Goal: Transaction & Acquisition: Obtain resource

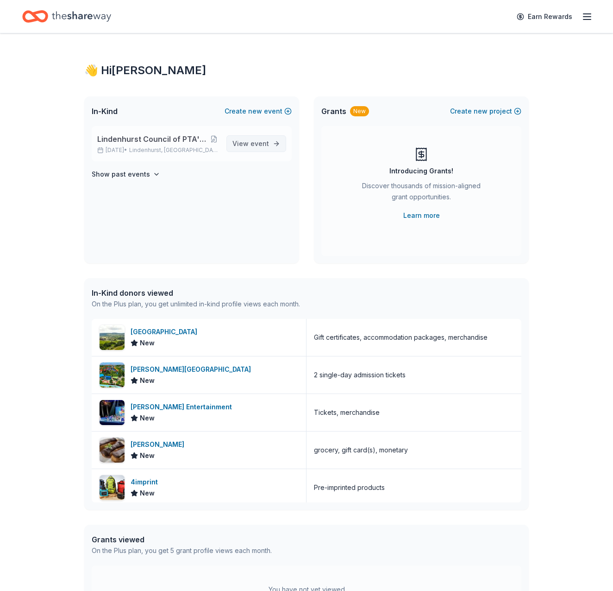
click at [249, 140] on span "View event" at bounding box center [250, 143] width 37 height 11
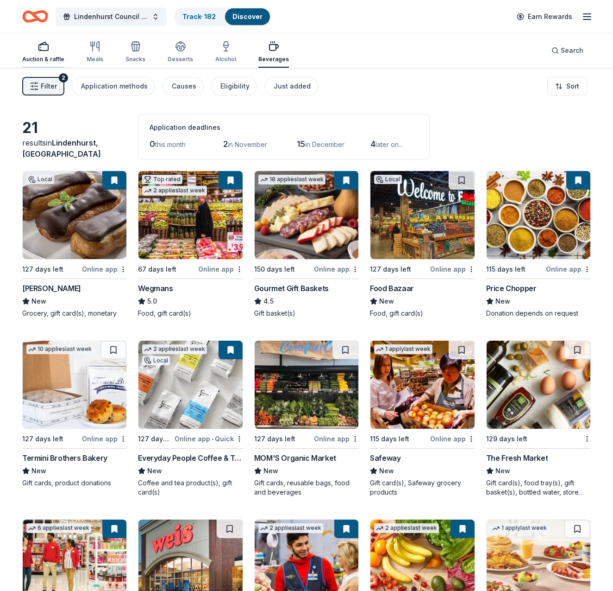
click at [43, 51] on icon "button" at bounding box center [43, 46] width 11 height 11
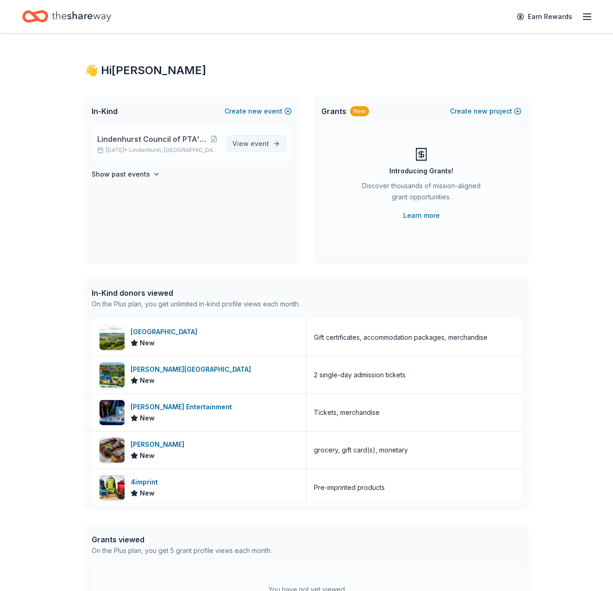
click at [258, 145] on span "event" at bounding box center [260, 143] width 19 height 8
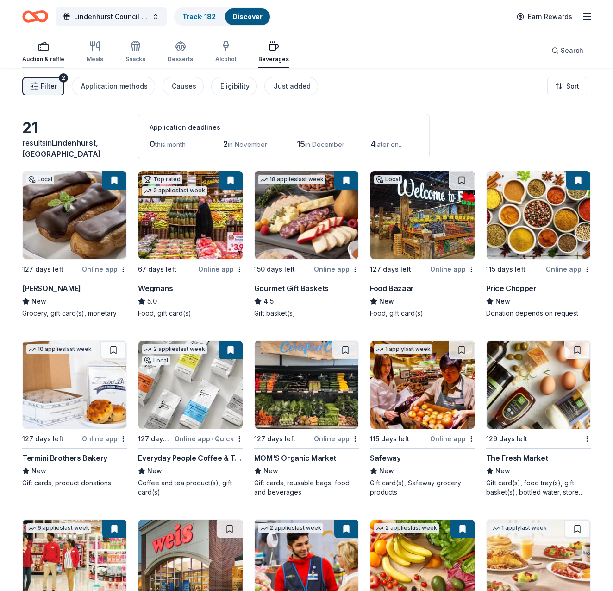
click at [44, 48] on icon "button" at bounding box center [43, 46] width 11 height 11
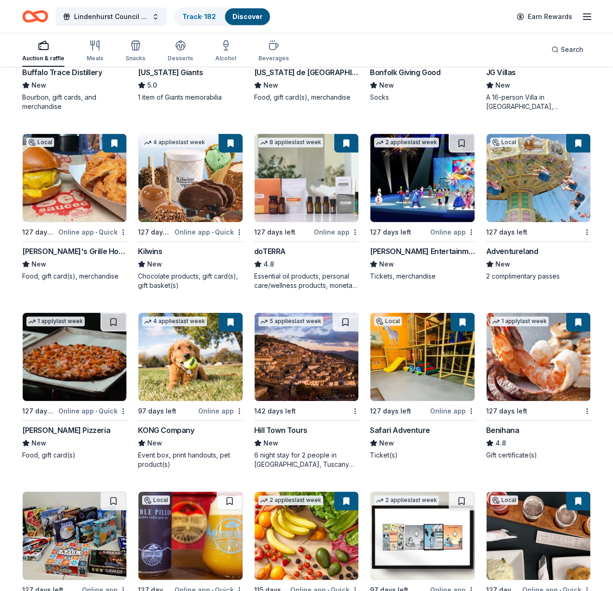
scroll to position [2185, 0]
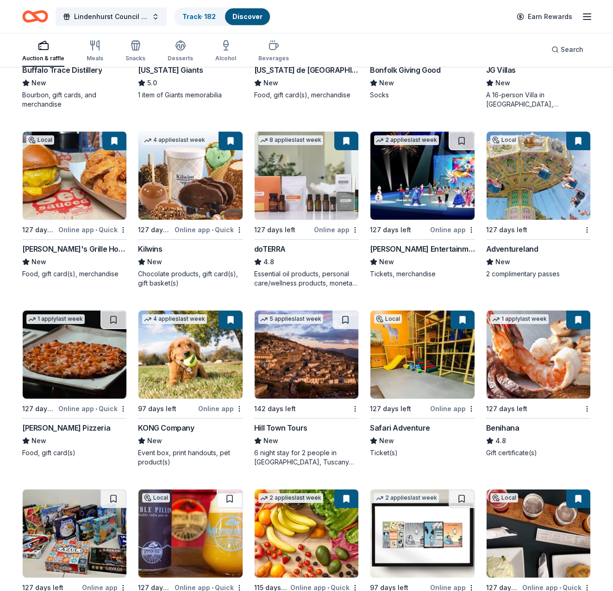
click at [418, 247] on div "[PERSON_NAME] Entertainment" at bounding box center [422, 248] width 105 height 11
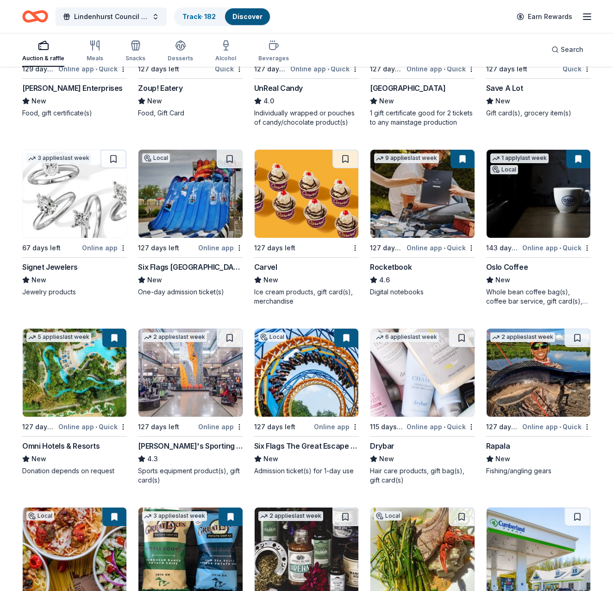
scroll to position [3600, 0]
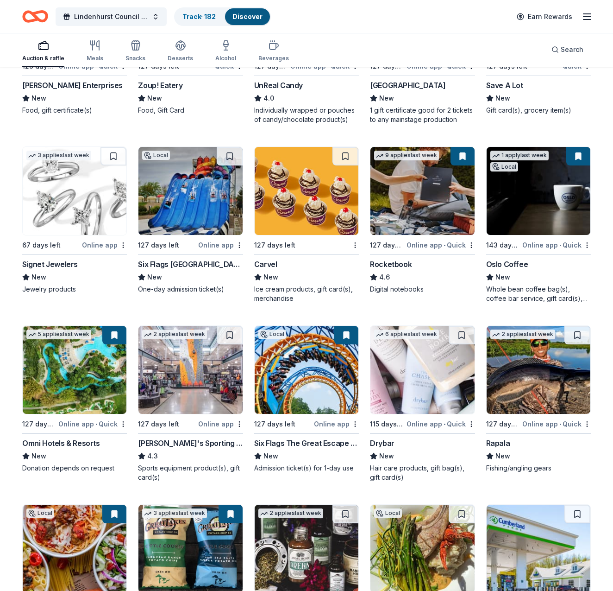
click at [433, 84] on div "[GEOGRAPHIC_DATA]" at bounding box center [407, 85] width 75 height 11
